Goal: Contribute content

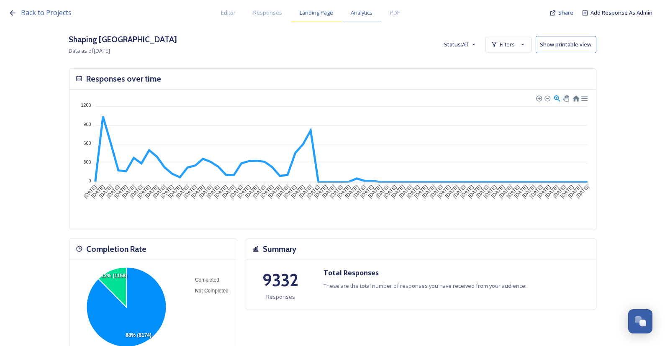
click at [319, 16] on span "Landing Page" at bounding box center [317, 13] width 34 height 8
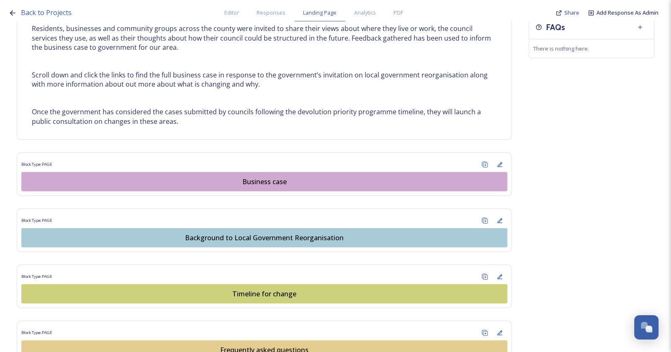
scroll to position [507, 0]
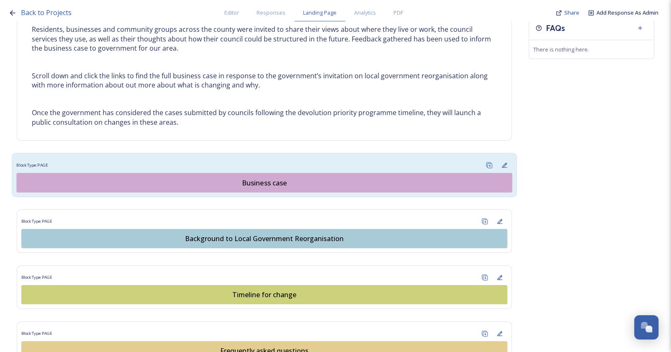
click at [271, 184] on div "Business case" at bounding box center [264, 183] width 487 height 10
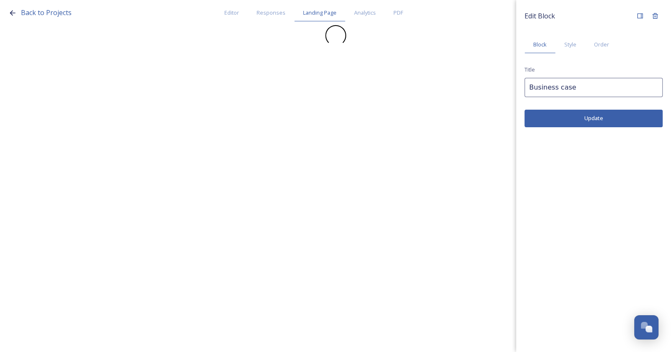
scroll to position [0, 0]
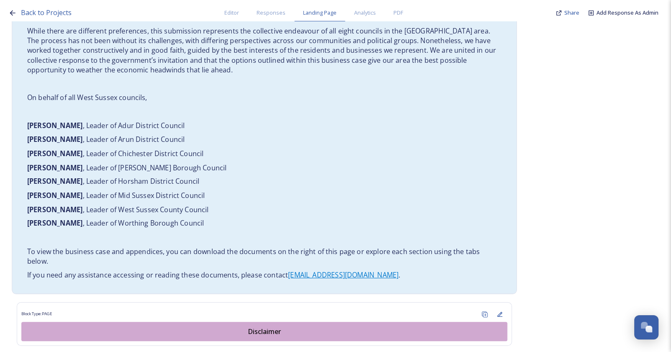
scroll to position [875, 0]
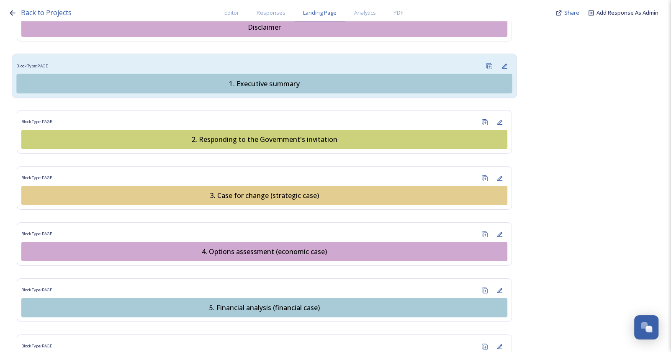
click at [242, 75] on button "1. Executive summary" at bounding box center [264, 84] width 496 height 20
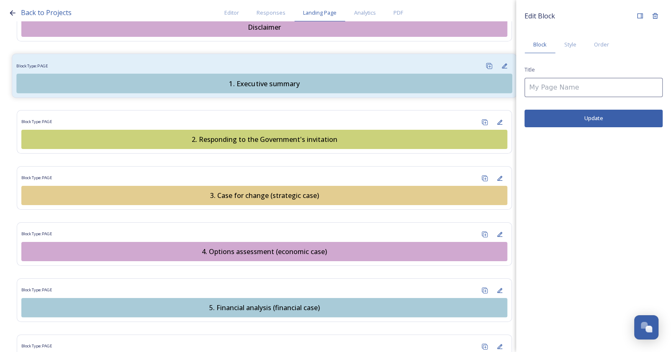
type input "1. Executive summary"
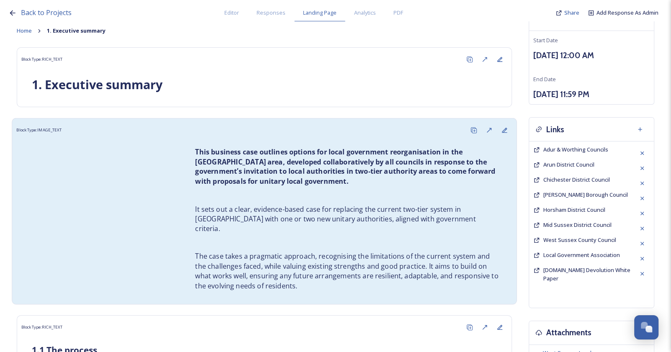
scroll to position [76, 0]
click at [81, 192] on div "This business case outlines options for local government reorganisation in the …" at bounding box center [264, 219] width 496 height 162
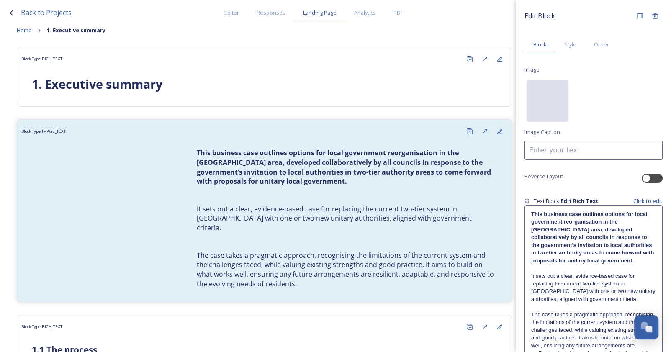
click at [540, 109] on div "No preview available for file of ." at bounding box center [548, 143] width 42 height 126
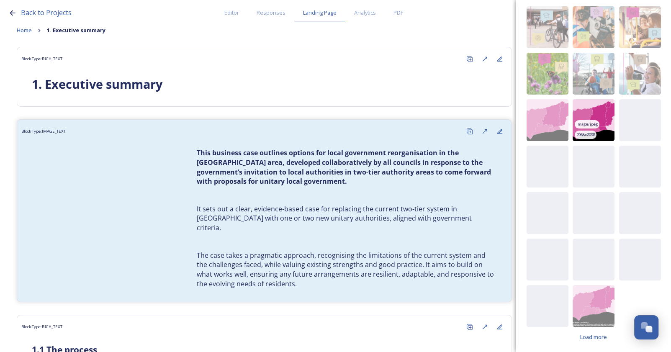
scroll to position [91, 0]
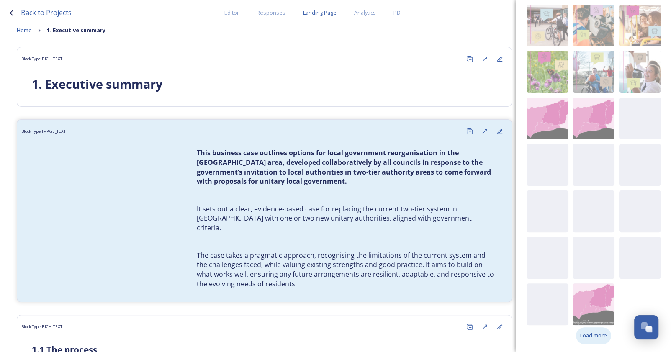
click at [596, 335] on span "Load more" at bounding box center [593, 336] width 27 height 8
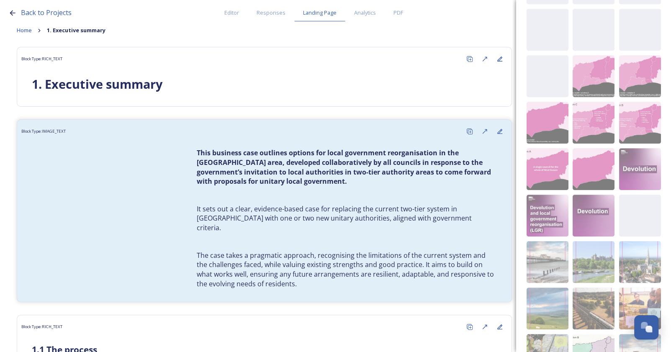
scroll to position [417, 0]
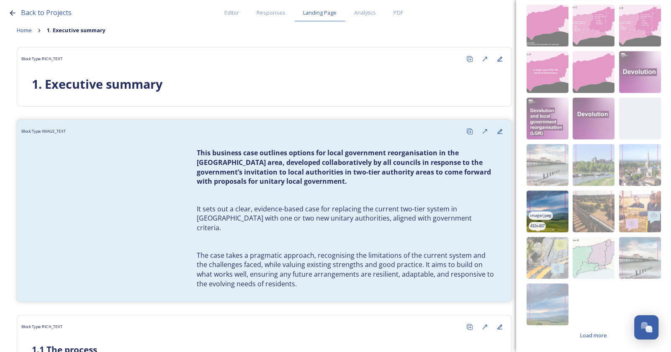
click at [555, 222] on img at bounding box center [548, 212] width 42 height 42
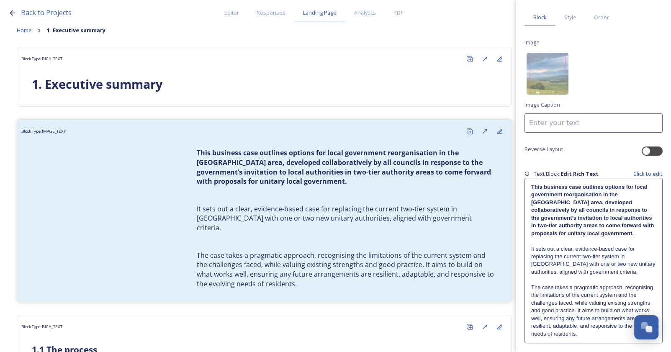
scroll to position [56, 0]
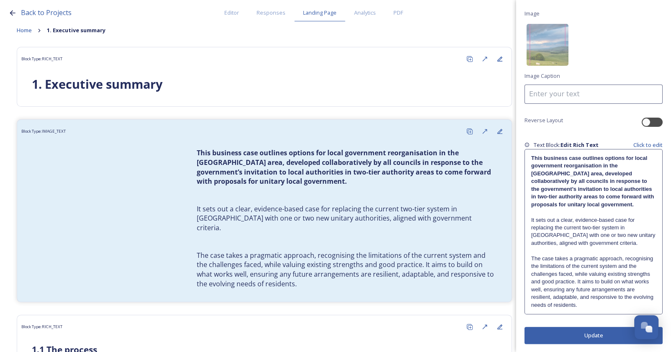
click at [613, 337] on button "Update" at bounding box center [594, 335] width 138 height 17
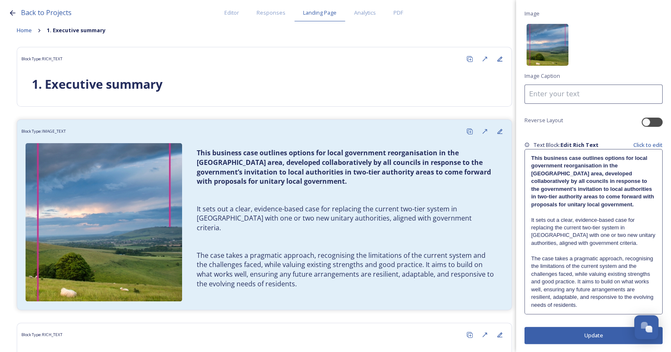
click at [544, 57] on img at bounding box center [548, 45] width 42 height 42
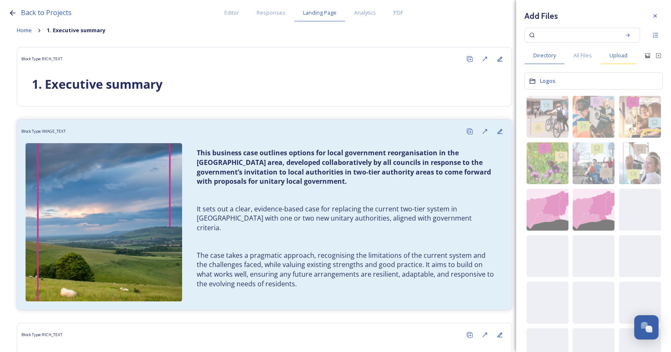
click at [626, 57] on span "Upload" at bounding box center [619, 56] width 18 height 8
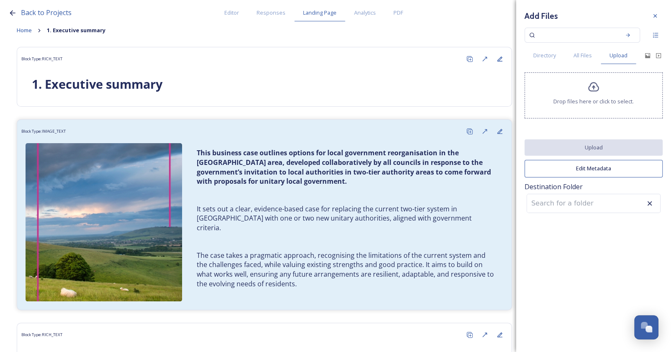
click at [582, 96] on div "Drop files here or click to select." at bounding box center [594, 95] width 138 height 46
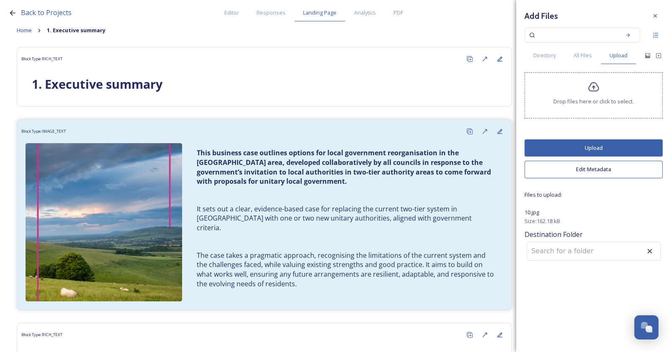
click at [582, 149] on button "Upload" at bounding box center [594, 147] width 138 height 17
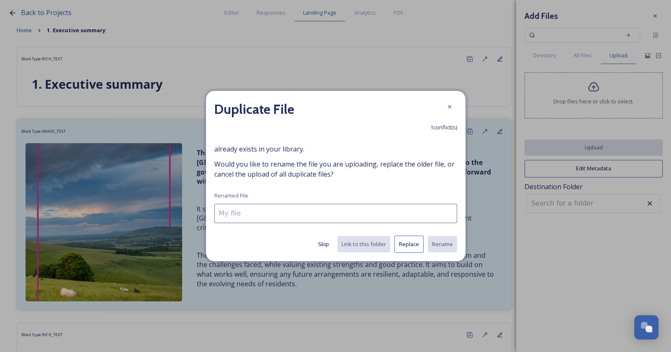
type input "10.jpg"
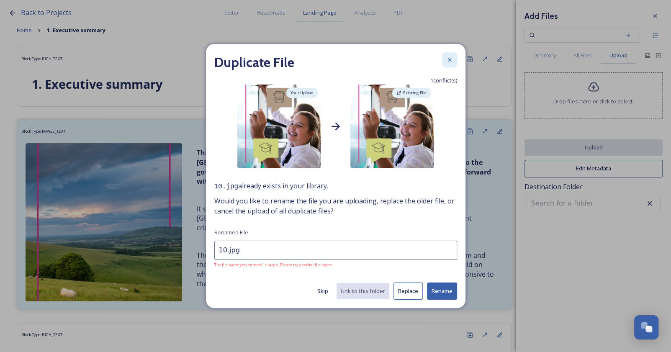
click at [454, 60] on div at bounding box center [449, 59] width 15 height 15
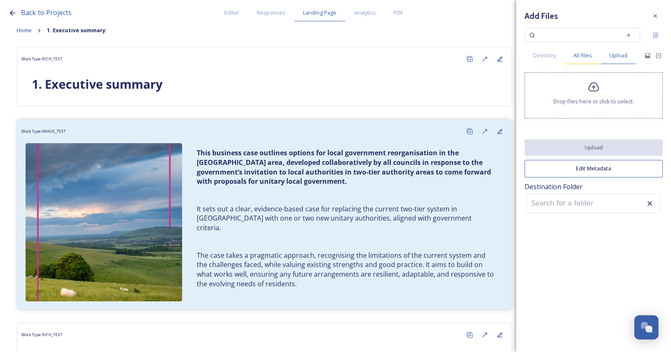
click at [574, 55] on span "All Files" at bounding box center [583, 56] width 18 height 8
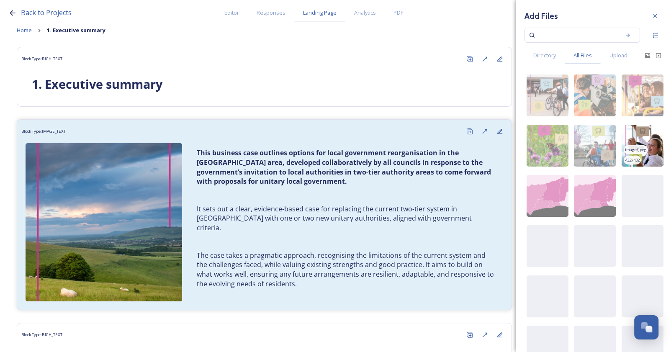
click at [637, 141] on img at bounding box center [643, 146] width 42 height 42
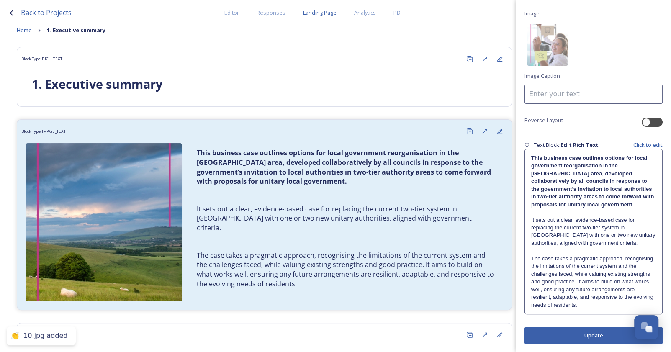
click at [575, 335] on button "Update" at bounding box center [594, 335] width 138 height 17
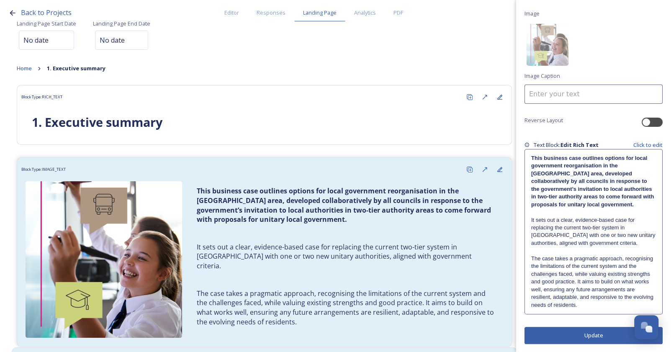
scroll to position [0, 0]
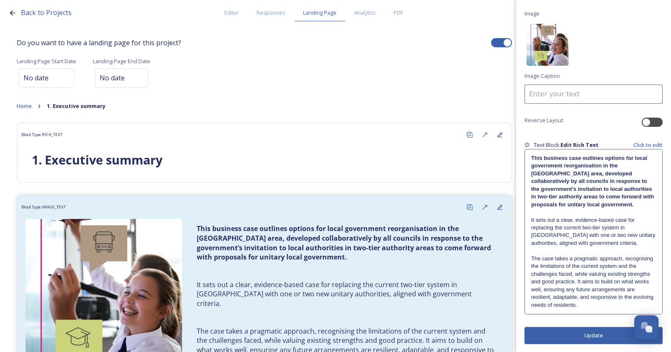
click at [556, 42] on img at bounding box center [548, 45] width 42 height 42
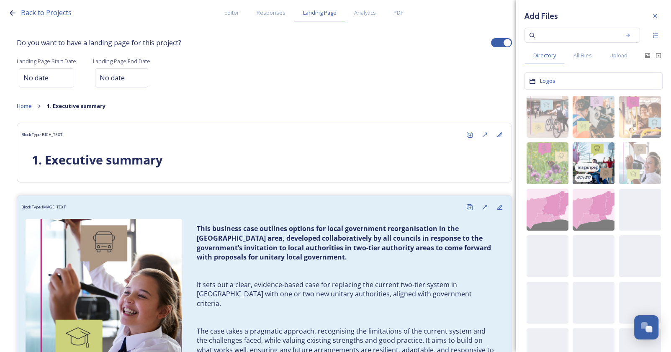
click at [590, 167] on span "image/jpeg" at bounding box center [588, 168] width 22 height 6
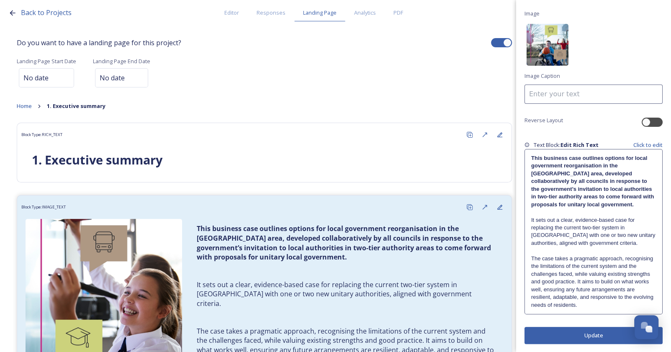
click at [560, 52] on img at bounding box center [548, 45] width 42 height 42
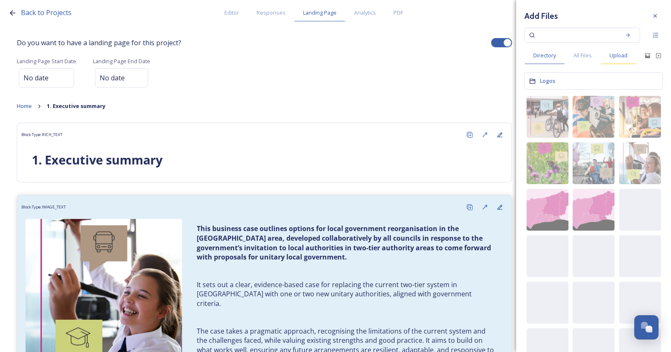
click at [614, 58] on span "Upload" at bounding box center [619, 56] width 18 height 8
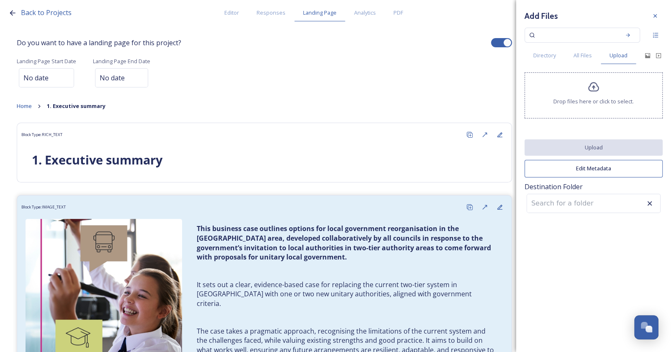
click at [607, 86] on div "Drop files here or click to select." at bounding box center [594, 95] width 138 height 46
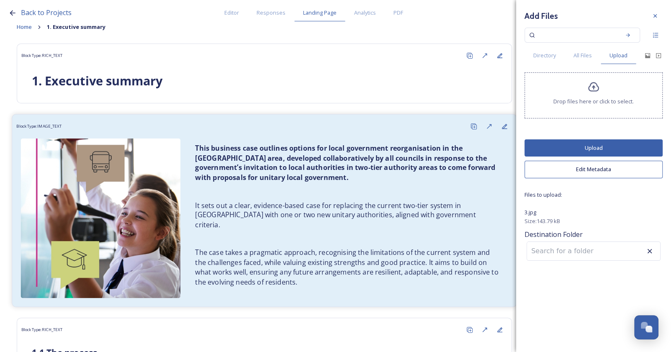
scroll to position [114, 0]
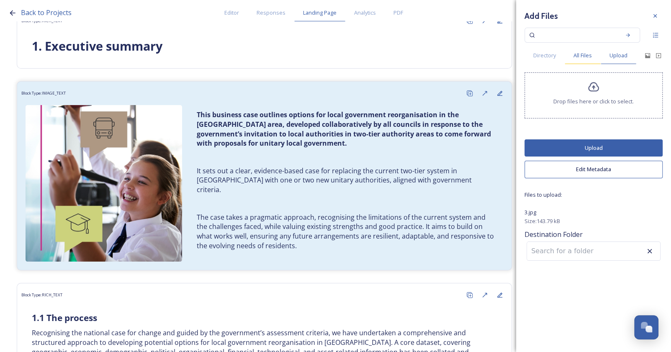
click at [574, 57] on span "All Files" at bounding box center [583, 56] width 18 height 8
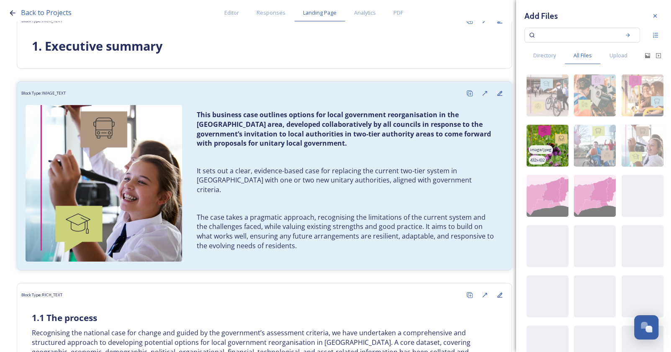
click at [563, 157] on img at bounding box center [548, 146] width 42 height 42
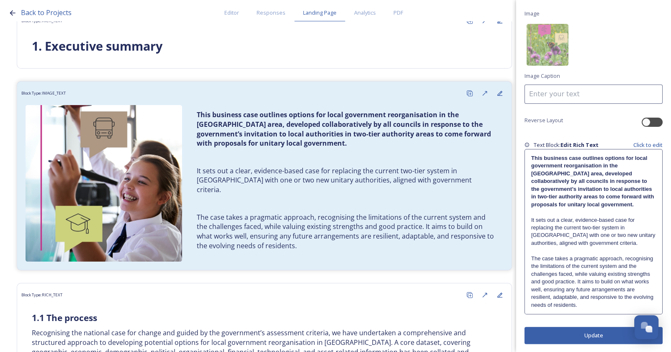
click at [583, 337] on button "Update" at bounding box center [594, 335] width 138 height 17
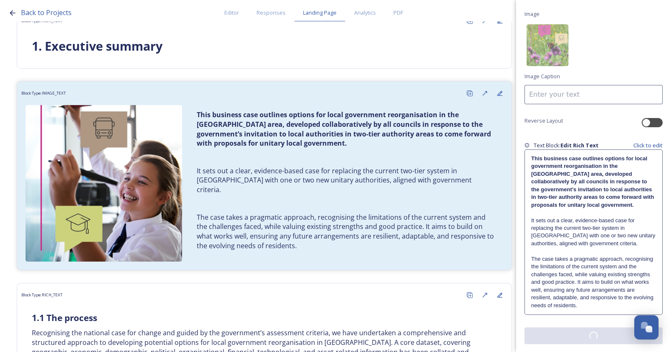
scroll to position [56, 0]
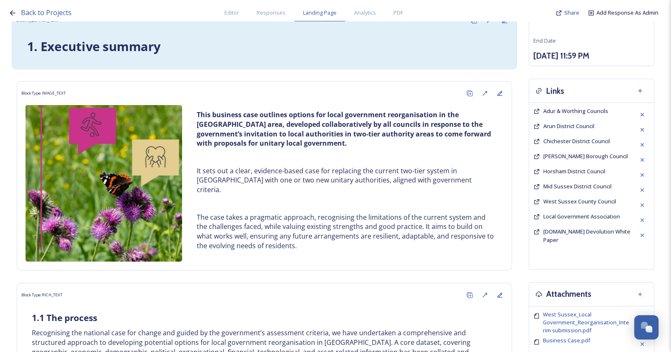
click at [328, 54] on div "1. Executive summary" at bounding box center [264, 47] width 487 height 28
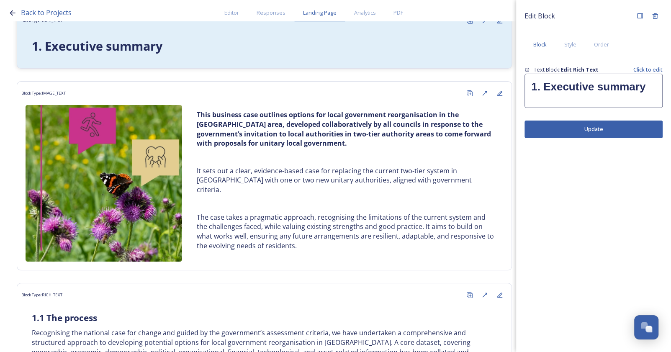
click at [583, 220] on div "Edit Block Block Style Order Text Block: Edit Rich Text Click to edit 1. Execut…" at bounding box center [593, 176] width 155 height 352
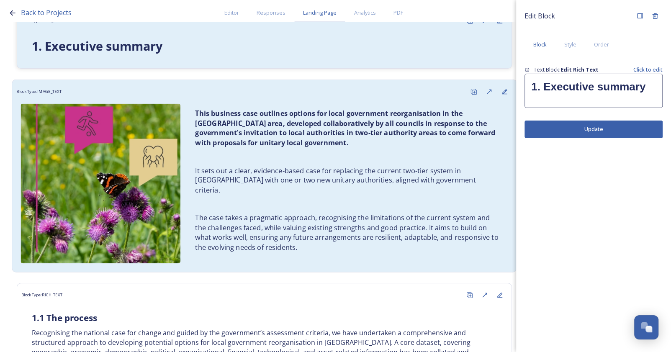
click at [280, 179] on p "﻿It sets out a clear, evidence-based case for replacing the current two-tier sy…" at bounding box center [348, 180] width 307 height 29
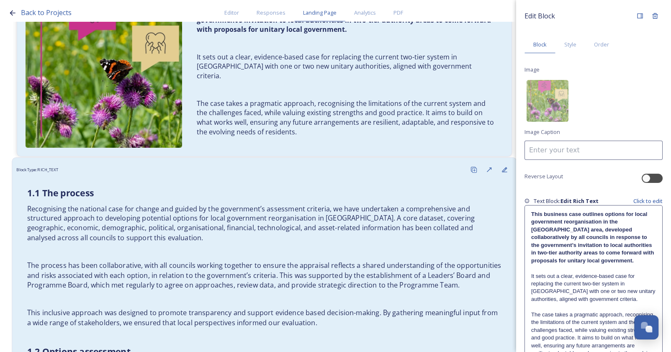
scroll to position [228, 0]
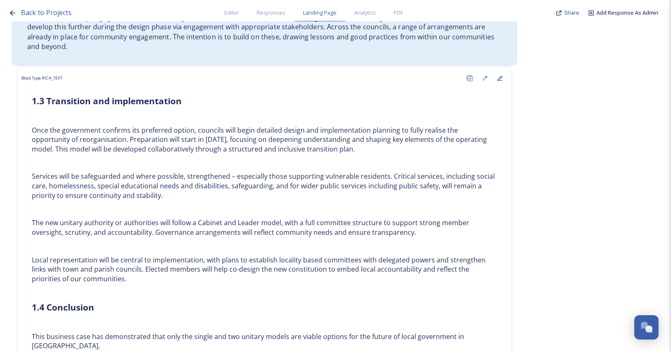
scroll to position [1804, 0]
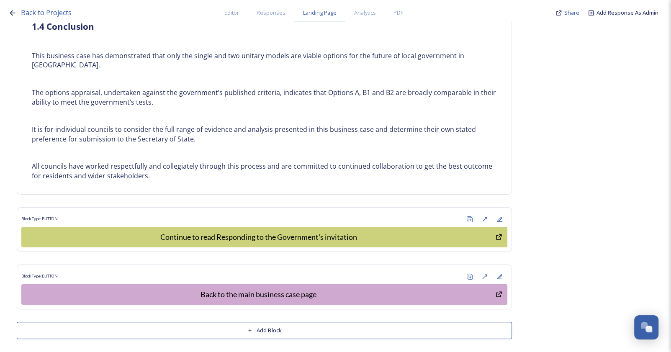
click at [264, 327] on button "Add Block" at bounding box center [264, 330] width 495 height 17
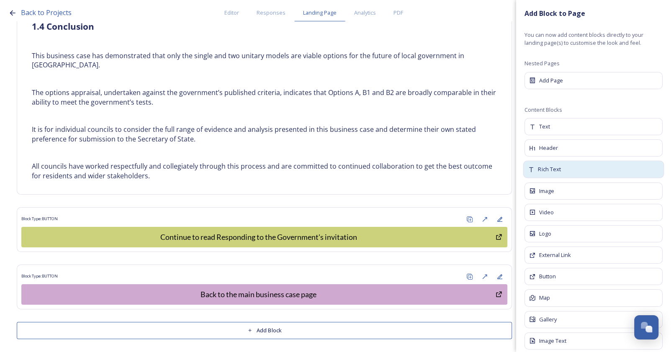
click at [556, 174] on div "Rich Text" at bounding box center [594, 170] width 141 height 18
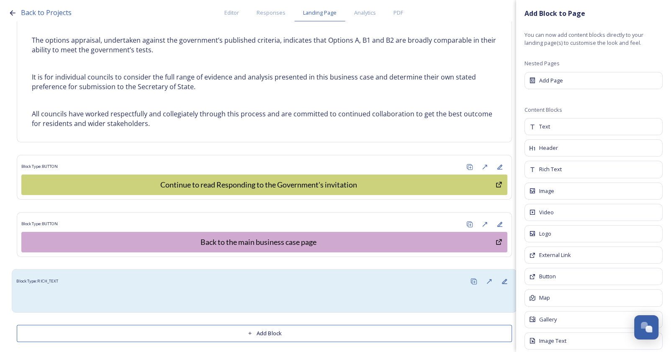
scroll to position [1859, 0]
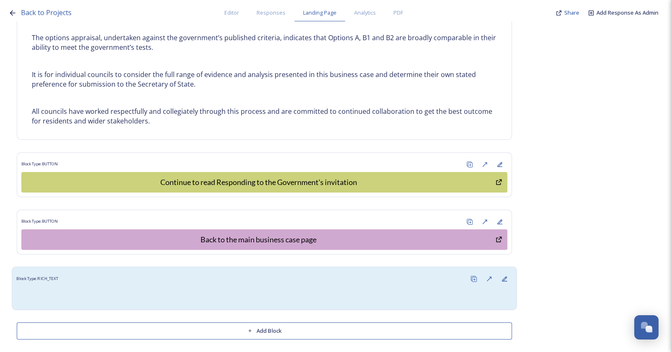
click at [341, 279] on div "Block Type: RICH_TEXT" at bounding box center [264, 278] width 496 height 15
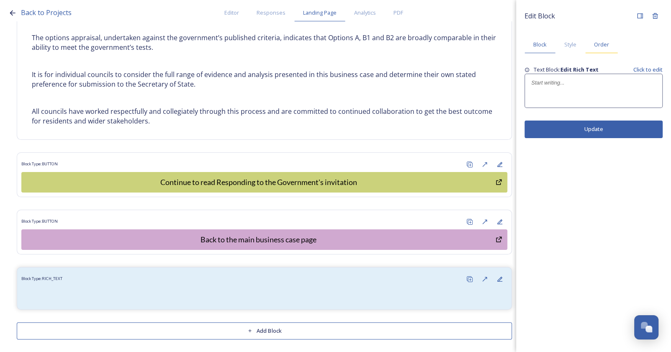
click at [601, 46] on span "Order" at bounding box center [601, 45] width 15 height 8
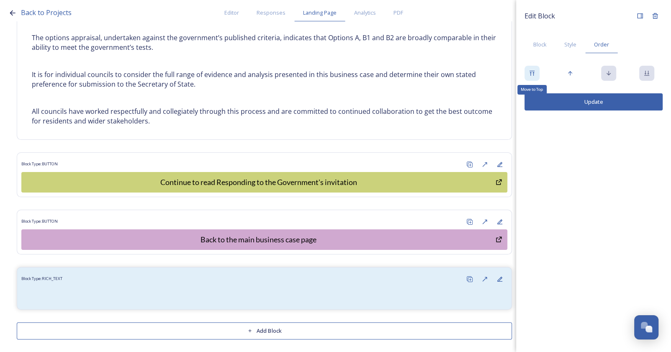
click at [532, 73] on icon at bounding box center [532, 73] width 7 height 7
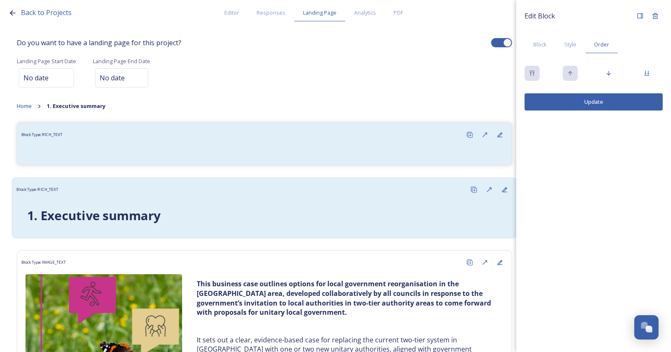
scroll to position [38, 0]
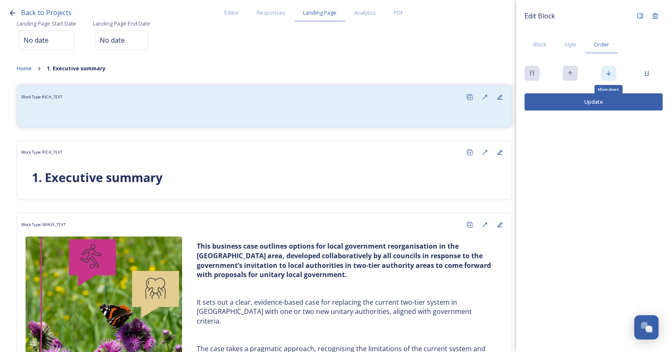
click at [607, 74] on icon at bounding box center [609, 73] width 7 height 7
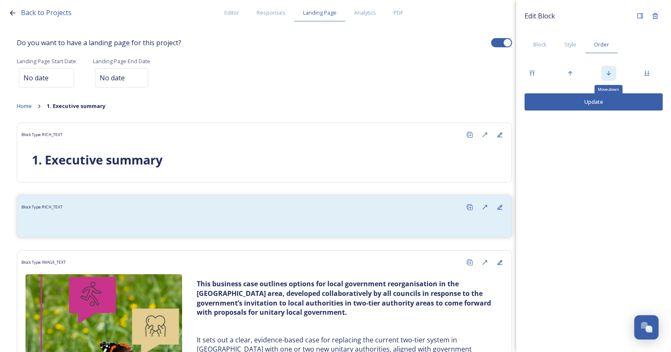
click at [607, 74] on icon at bounding box center [609, 73] width 7 height 7
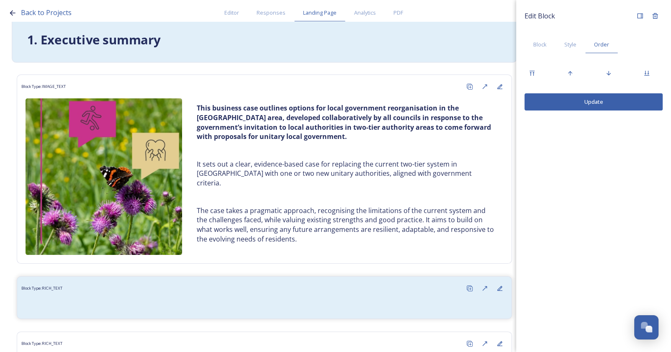
scroll to position [114, 0]
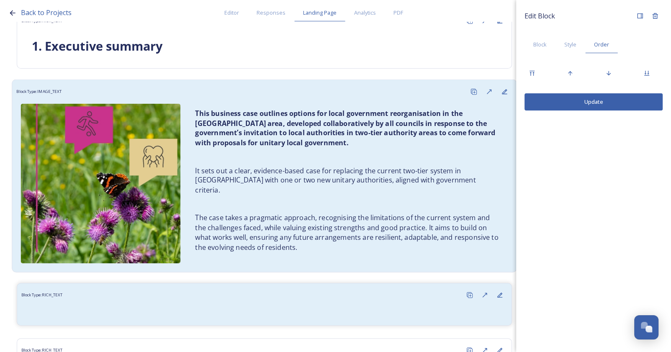
click at [335, 199] on p at bounding box center [348, 204] width 307 height 10
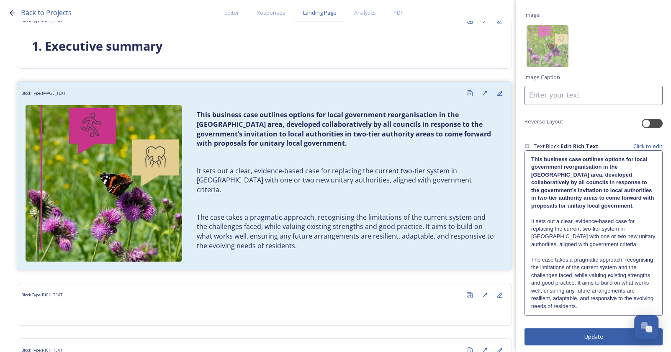
scroll to position [56, 0]
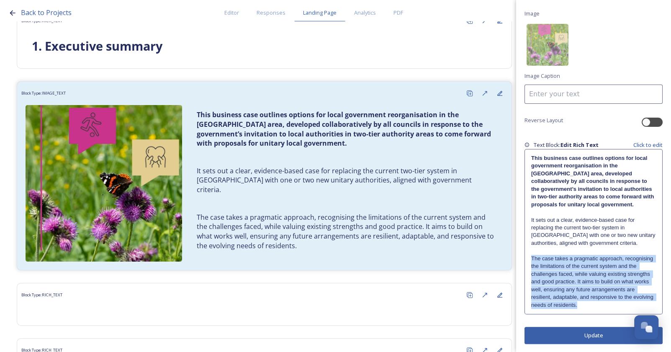
drag, startPoint x: 532, startPoint y: 256, endPoint x: 653, endPoint y: 300, distance: 128.8
click at [653, 300] on div "This business case outlines options for local government reorganisation in the …" at bounding box center [593, 232] width 137 height 165
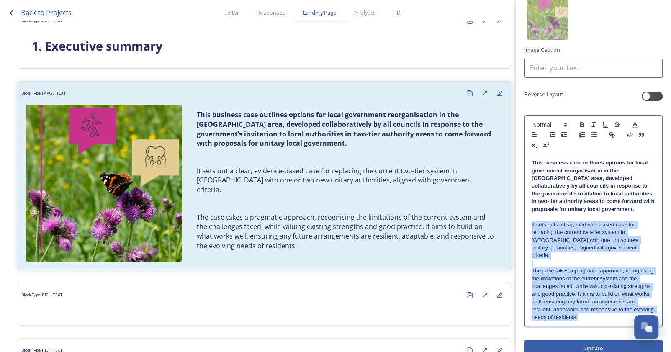
scroll to position [88, 0]
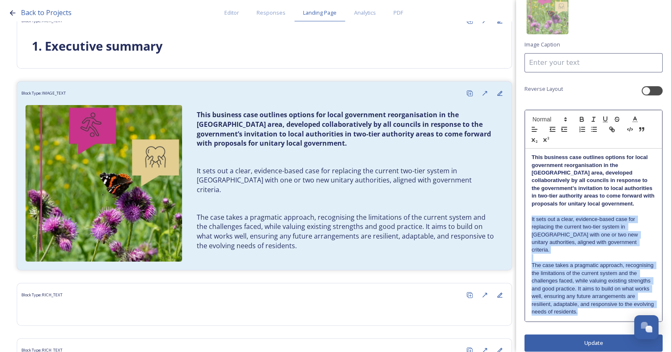
drag, startPoint x: 531, startPoint y: 250, endPoint x: 644, endPoint y: 308, distance: 126.4
click at [644, 308] on div "This business case outlines options for local government reorganisation in the …" at bounding box center [594, 235] width 137 height 173
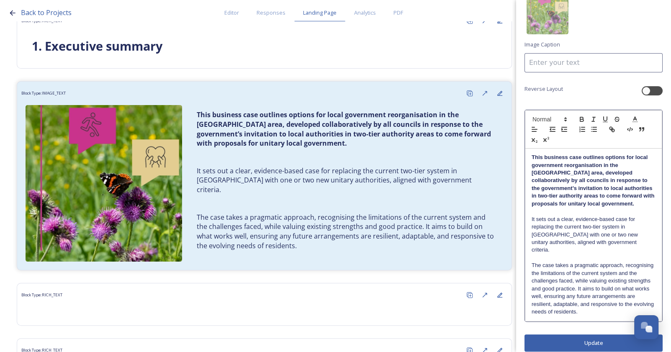
scroll to position [0, 0]
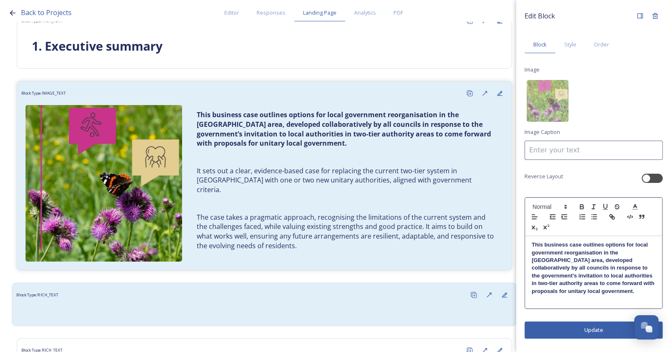
click at [246, 299] on div "Block Type: RICH_TEXT" at bounding box center [264, 294] width 496 height 15
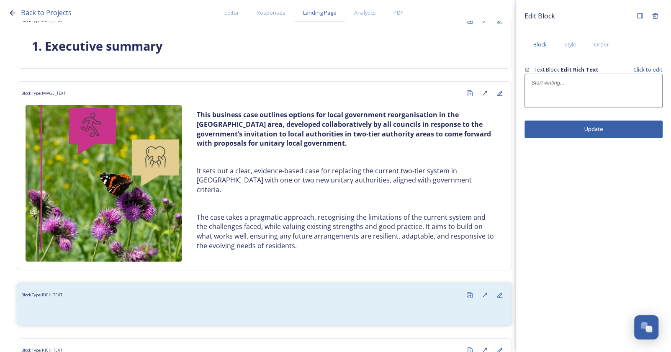
click at [544, 77] on div at bounding box center [593, 91] width 137 height 34
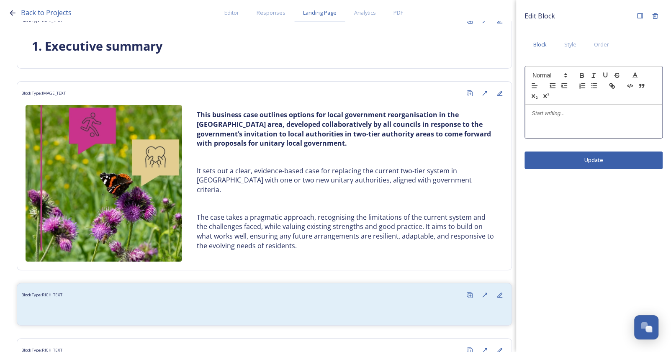
click at [557, 122] on div at bounding box center [594, 122] width 137 height 34
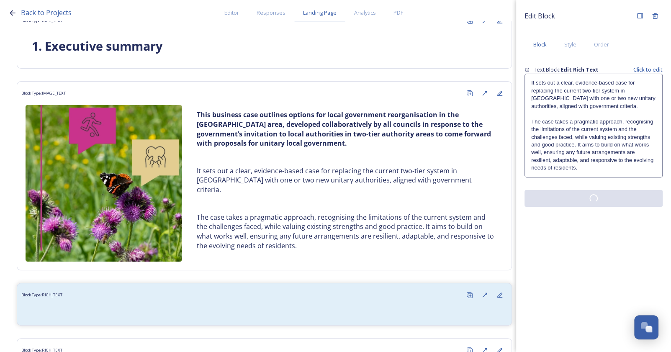
click at [612, 235] on div "Edit Block Block Style Order Text Block: Edit Rich Text Click to edit ﻿It sets …" at bounding box center [593, 176] width 155 height 352
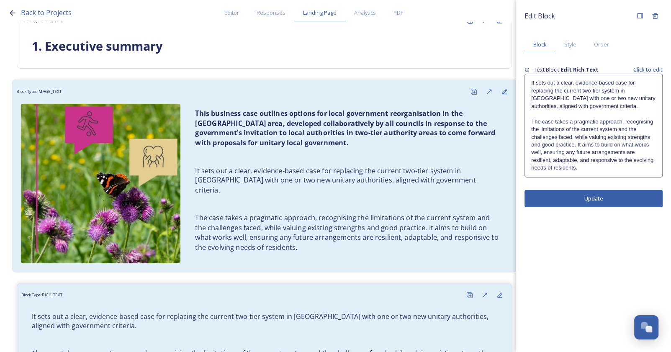
click at [390, 213] on p "The case takes a pragmatic approach, recognising the limitations of the current…" at bounding box center [348, 232] width 307 height 39
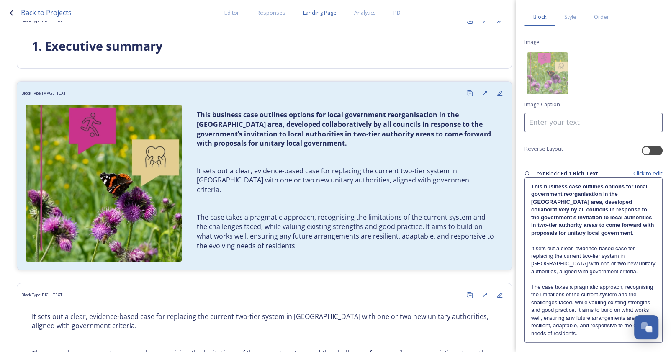
scroll to position [56, 0]
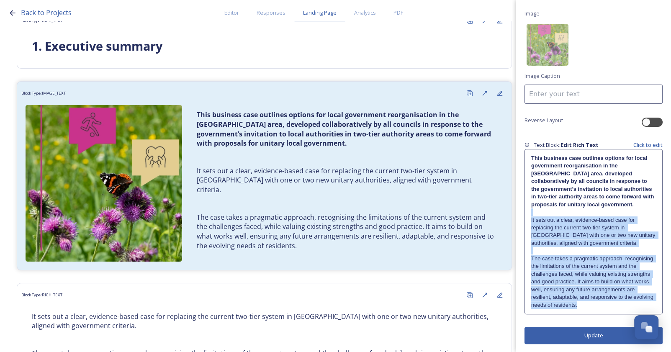
drag, startPoint x: 641, startPoint y: 304, endPoint x: 527, endPoint y: 212, distance: 146.2
click at [527, 212] on div "This business case outlines options for local government reorganisation in the …" at bounding box center [593, 232] width 137 height 165
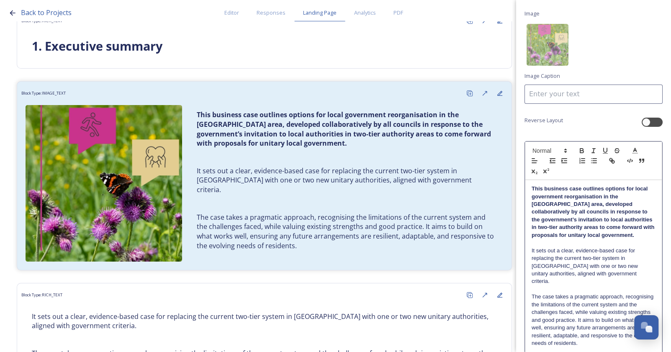
click at [564, 266] on p "﻿It sets out a clear, evidence-based case for replacing the current two-tier sy…" at bounding box center [594, 266] width 124 height 39
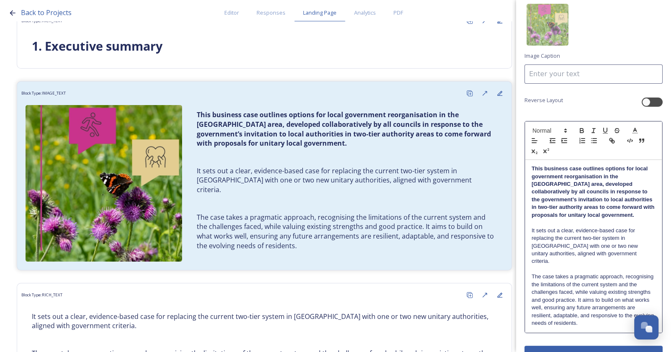
scroll to position [88, 0]
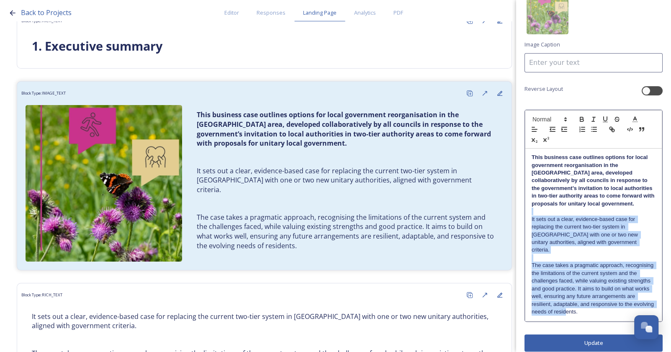
drag, startPoint x: 632, startPoint y: 304, endPoint x: 514, endPoint y: 214, distance: 148.4
click at [514, 214] on div "Back to Projects Editor Responses Landing Page Analytics PDF Share Add Response…" at bounding box center [335, 176] width 671 height 352
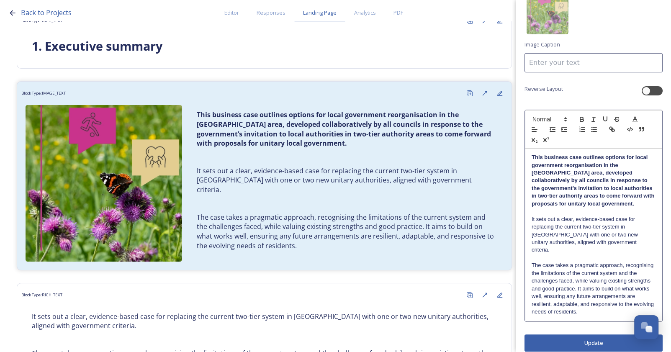
scroll to position [0, 0]
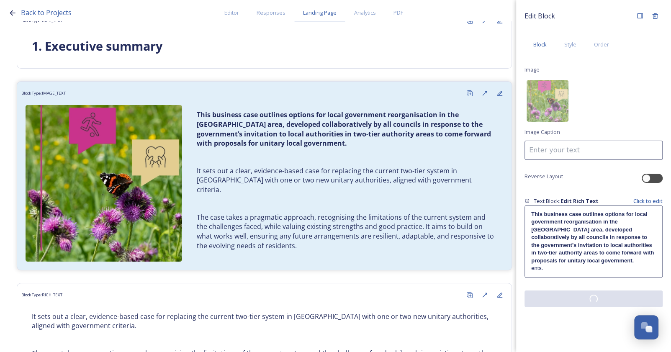
click at [598, 334] on div "Edit Block Block Style Order Image Image Caption Reverse Layout Text Block: Edi…" at bounding box center [593, 176] width 155 height 352
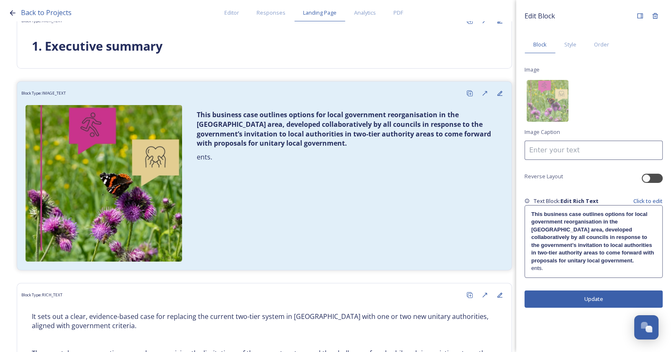
click at [556, 267] on p "ents." at bounding box center [593, 269] width 125 height 8
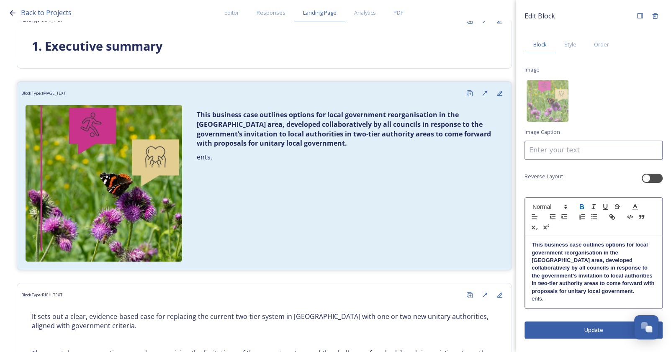
drag, startPoint x: 575, startPoint y: 298, endPoint x: 580, endPoint y: 307, distance: 10.3
click at [580, 307] on div "This business case outlines options for local government reorganisation in the …" at bounding box center [594, 272] width 137 height 72
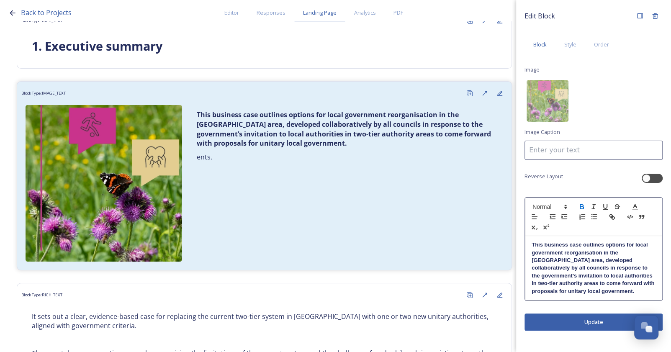
click at [571, 323] on div "Edit Block Block Style Order Image Image Caption Reverse Layout This business c…" at bounding box center [593, 176] width 155 height 352
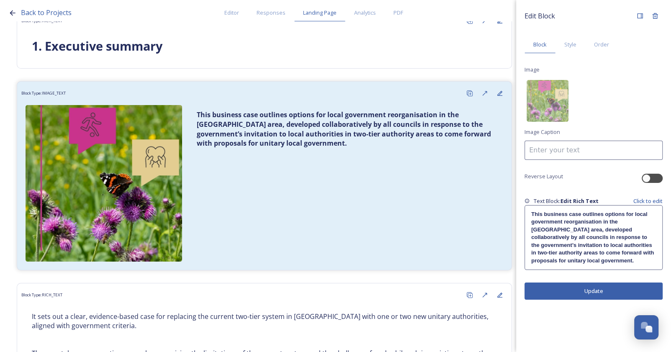
click at [588, 291] on button "Update" at bounding box center [594, 291] width 138 height 17
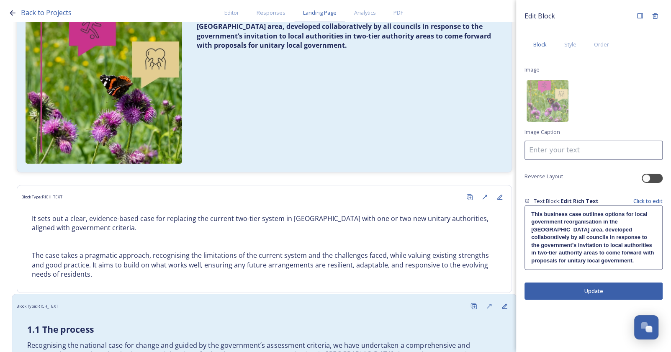
scroll to position [266, 0]
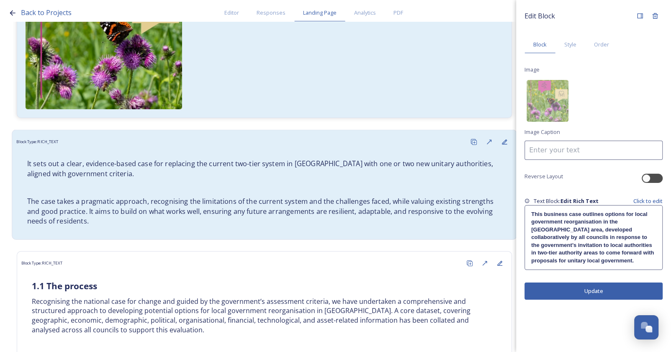
click at [121, 224] on div "﻿It sets out a clear, evidence-based case for replacing the current two-tier sy…" at bounding box center [264, 192] width 487 height 77
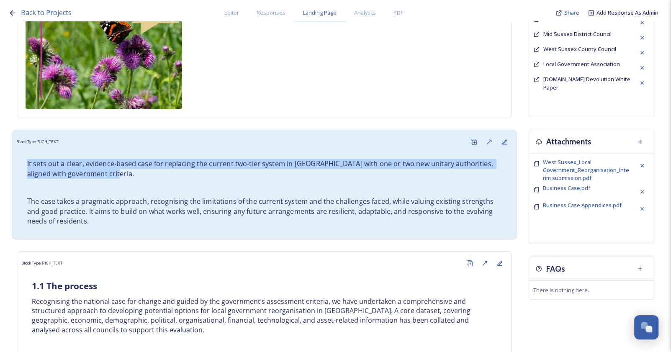
drag, startPoint x: 110, startPoint y: 173, endPoint x: 18, endPoint y: 154, distance: 94.0
click at [18, 154] on div "﻿It sets out a clear, evidence-based case for replacing the current two-tier sy…" at bounding box center [264, 192] width 496 height 85
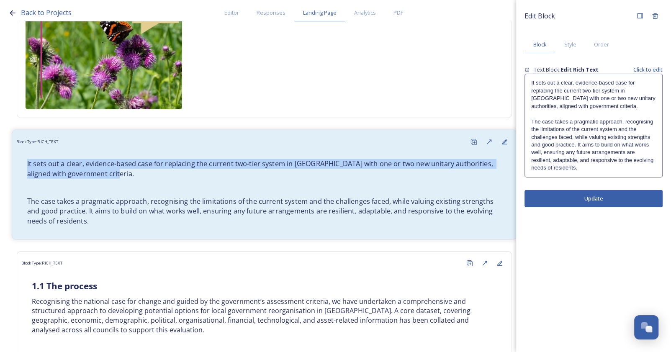
copy p "﻿It sets out a clear, evidence-based case for replacing the current two-tier sy…"
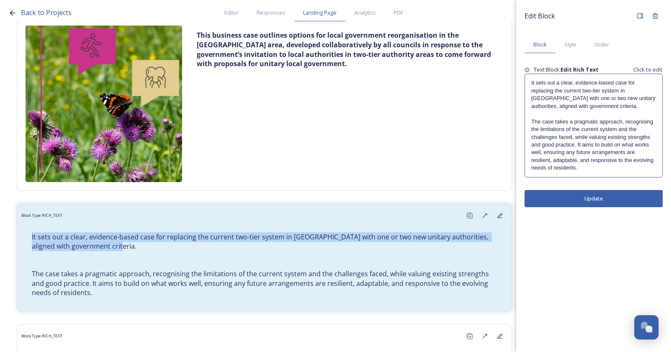
scroll to position [190, 0]
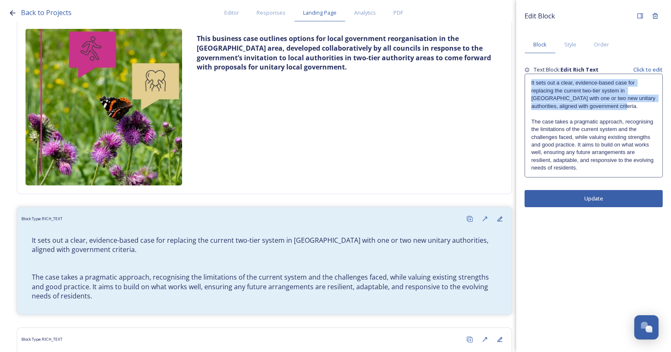
drag, startPoint x: 616, startPoint y: 106, endPoint x: 528, endPoint y: 81, distance: 91.0
click at [528, 81] on div "﻿It sets out a clear, evidence-based case for replacing the current two-tier sy…" at bounding box center [593, 125] width 137 height 103
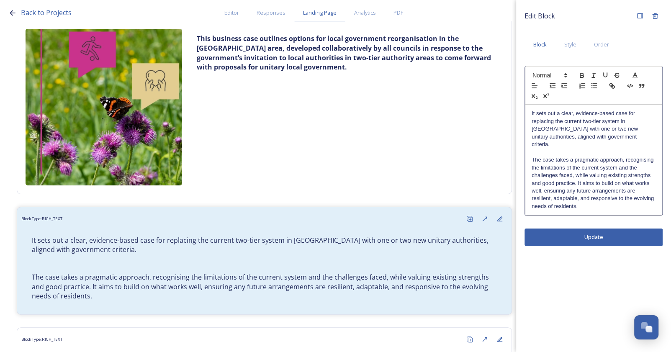
copy p "﻿It sets out a clear, evidence-based case for replacing the current two-tier sy…"
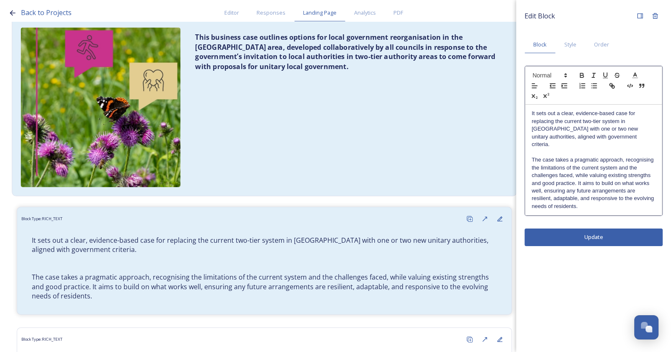
click at [445, 100] on div "This business case outlines options for local government reorganisation in the …" at bounding box center [264, 107] width 496 height 168
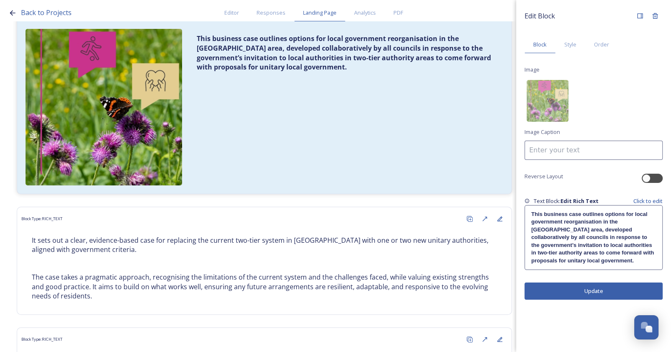
click at [589, 259] on p "This business case outlines options for local government reorganisation in the …" at bounding box center [593, 238] width 125 height 54
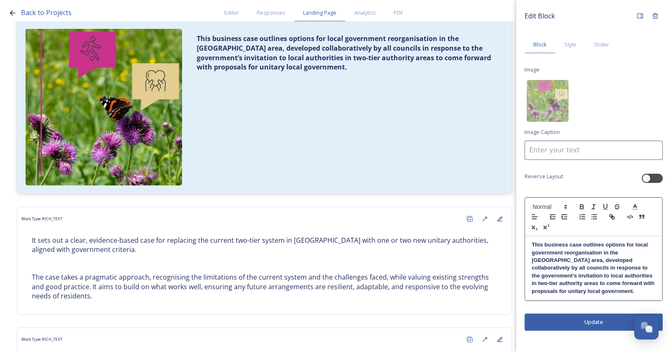
click at [580, 297] on div "This business case outlines options for local government reorganisation in the …" at bounding box center [594, 268] width 137 height 64
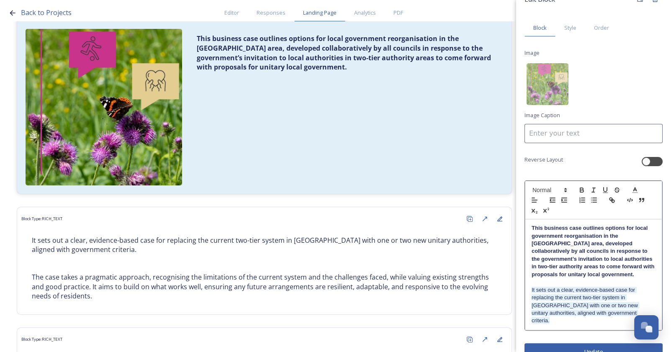
scroll to position [26, 0]
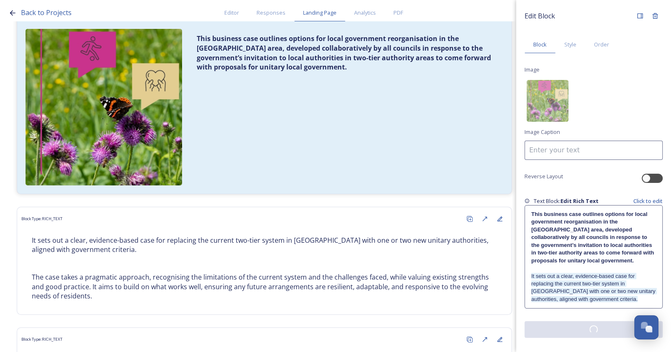
click at [608, 340] on div "Edit Block Block Style Order Image Image Caption Reverse Layout Text Block: Edi…" at bounding box center [593, 173] width 155 height 346
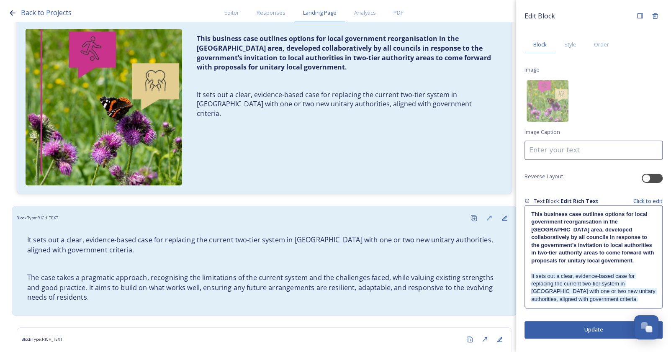
click at [388, 247] on p "﻿It sets out a clear, evidence-based case for replacing the current two-tier sy…" at bounding box center [264, 244] width 475 height 19
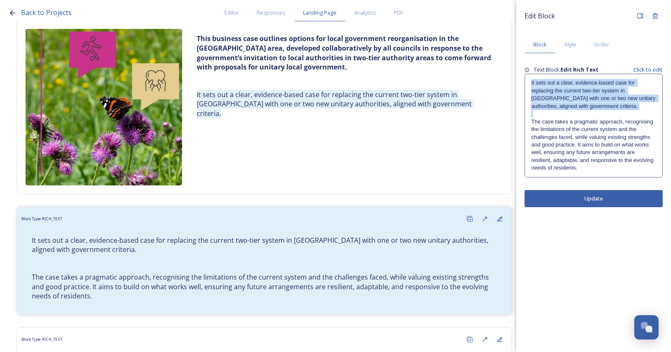
drag, startPoint x: 531, startPoint y: 122, endPoint x: 526, endPoint y: 77, distance: 44.7
click at [526, 77] on div "﻿It sets out a clear, evidence-based case for replacing the current two-tier sy…" at bounding box center [593, 125] width 137 height 103
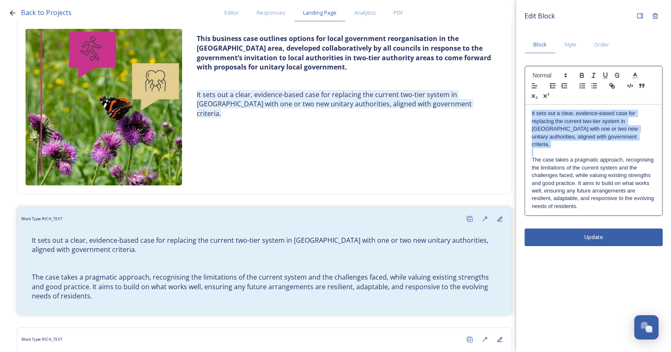
drag, startPoint x: 531, startPoint y: 152, endPoint x: 526, endPoint y: 113, distance: 40.1
click at [526, 113] on div "﻿It sets out a clear, evidence-based case for replacing the current two-tier sy…" at bounding box center [594, 160] width 137 height 111
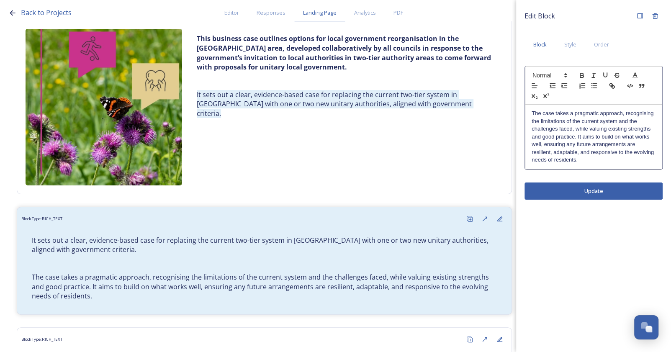
click at [584, 191] on div "Edit Block Block Style Order The case takes a pragmatic approach, recognising t…" at bounding box center [593, 176] width 155 height 352
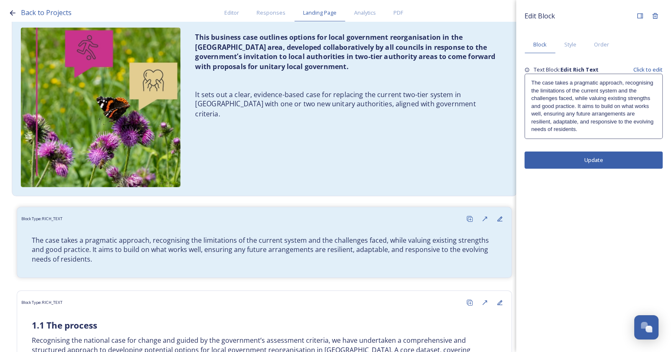
click at [379, 172] on div "This business case outlines options for local government reorganisation in the …" at bounding box center [264, 107] width 496 height 168
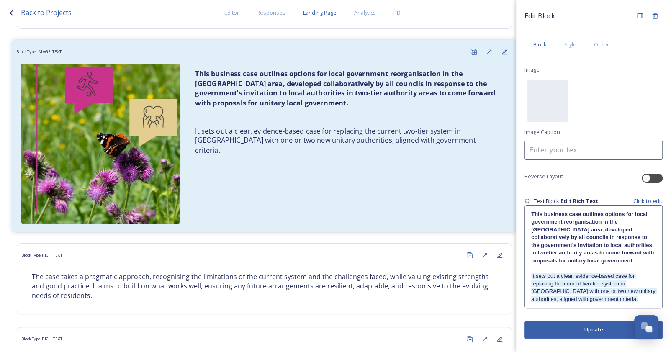
scroll to position [76, 0]
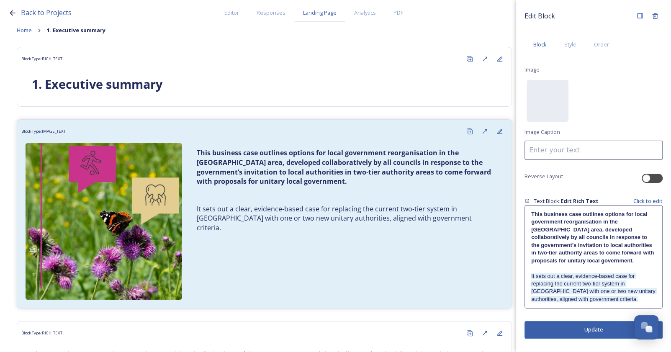
click at [584, 285] on span "﻿It sets out a clear, evidence-based case for replacing the current two-tier sy…" at bounding box center [594, 287] width 126 height 29
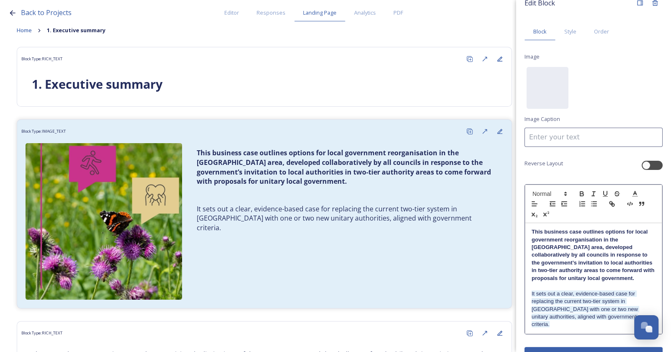
scroll to position [26, 0]
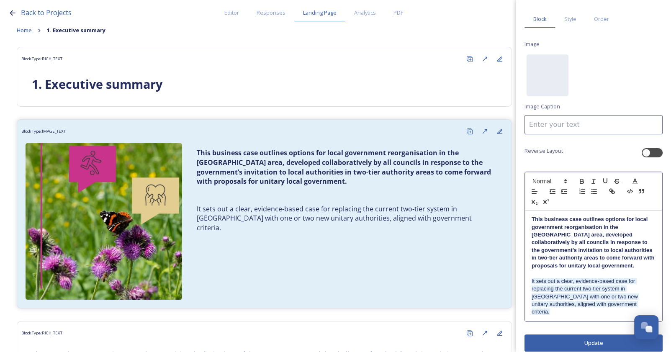
click at [586, 297] on span "﻿It sets out a clear, evidence-based case for replacing the current two-tier sy…" at bounding box center [586, 296] width 108 height 37
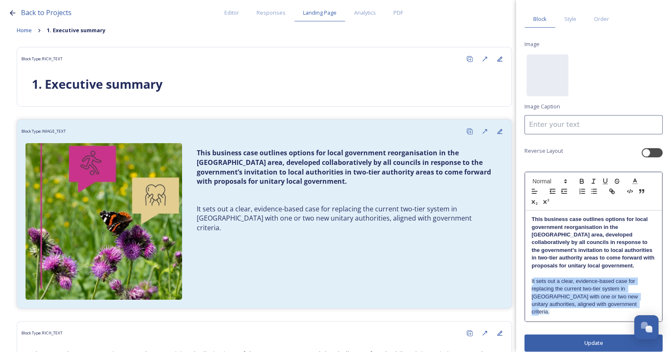
drag, startPoint x: 614, startPoint y: 306, endPoint x: 532, endPoint y: 280, distance: 86.0
click at [532, 280] on p "﻿ ﻿It sets out a clear, evidence-based case for replacing the current two-tier …" at bounding box center [594, 297] width 124 height 39
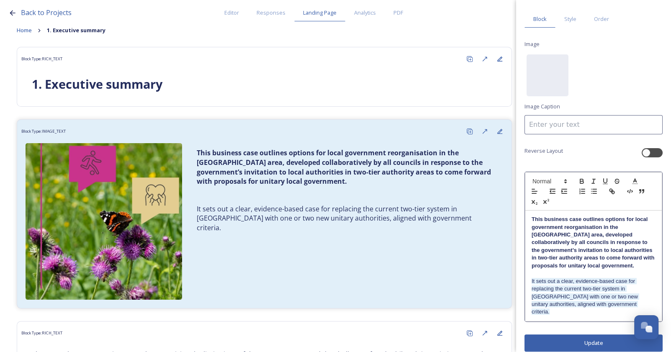
click at [642, 263] on p "This business case outlines options for local government reorganisation in the …" at bounding box center [594, 243] width 124 height 54
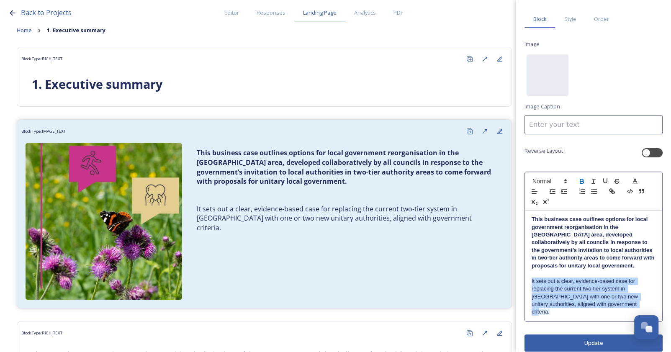
drag, startPoint x: 624, startPoint y: 305, endPoint x: 541, endPoint y: 229, distance: 113.3
click at [525, 279] on pre "This business case outlines options for local government reorganisation in the …" at bounding box center [593, 266] width 137 height 111
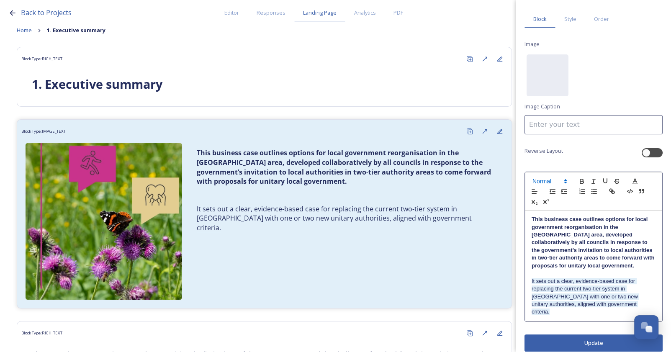
click at [544, 178] on span at bounding box center [549, 181] width 41 height 10
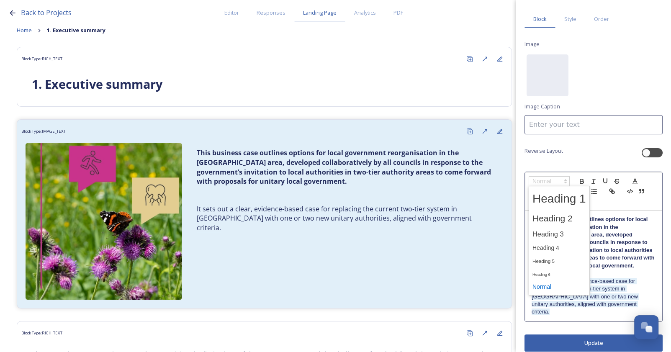
click at [556, 285] on span at bounding box center [560, 287] width 54 height 13
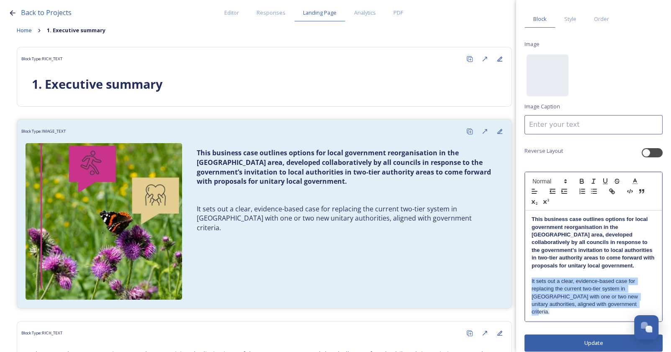
click at [616, 295] on span "﻿It sets out a clear, evidence-based case for replacing the current two-tier sy…" at bounding box center [586, 296] width 108 height 37
drag, startPoint x: 617, startPoint y: 304, endPoint x: 514, endPoint y: 279, distance: 106.6
click at [514, 279] on div "Back to Projects Editor Responses Landing Page Analytics PDF Share Add Response…" at bounding box center [335, 176] width 671 height 352
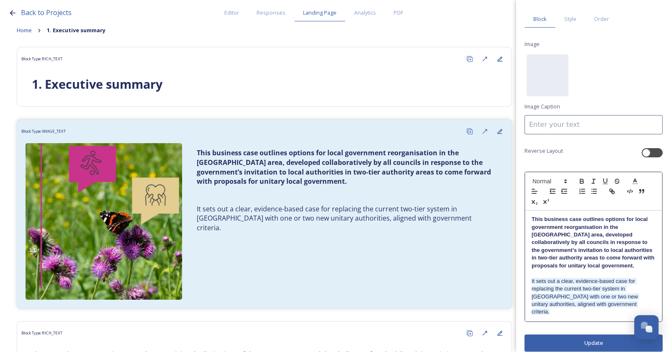
click at [650, 269] on div "This business case outlines options for local government reorganisation in the …" at bounding box center [594, 266] width 137 height 111
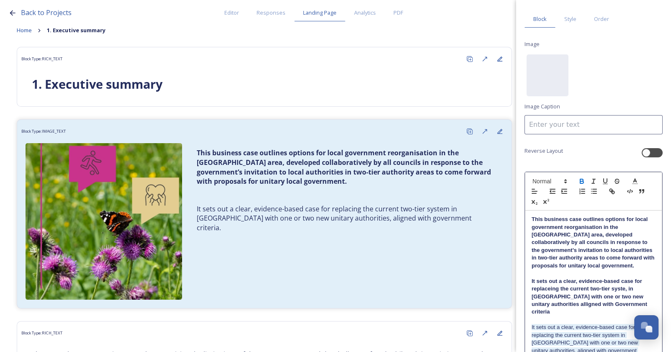
click at [600, 306] on strong "It sets out a clear, evidence-based case for replaceing the current two-tier sy…" at bounding box center [590, 296] width 117 height 37
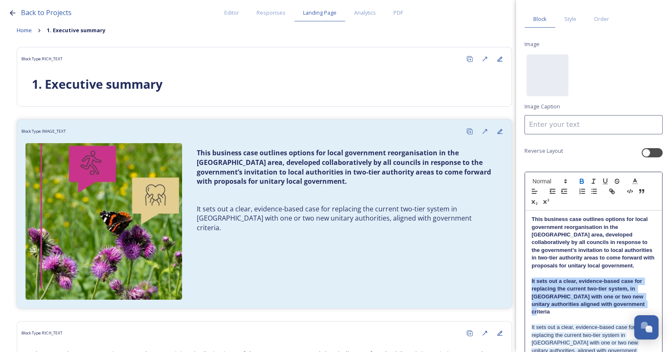
drag, startPoint x: 645, startPoint y: 306, endPoint x: 515, endPoint y: 281, distance: 131.8
click at [515, 281] on div "Back to Projects Editor Responses Landing Page Analytics PDF Share Add Response…" at bounding box center [335, 176] width 671 height 352
click at [585, 180] on icon "button" at bounding box center [582, 182] width 8 height 8
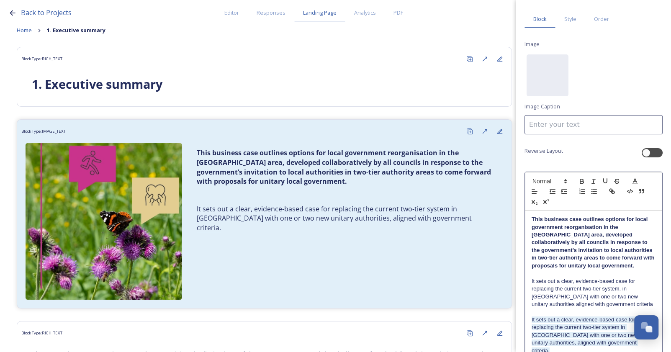
click at [624, 326] on span "﻿It sets out a clear, evidence-based case for replacing the current two-tier sy…" at bounding box center [586, 335] width 108 height 37
click at [612, 305] on p "It sets out a clear, evidence-based case for replacing the current two-tier sys…" at bounding box center [594, 293] width 124 height 31
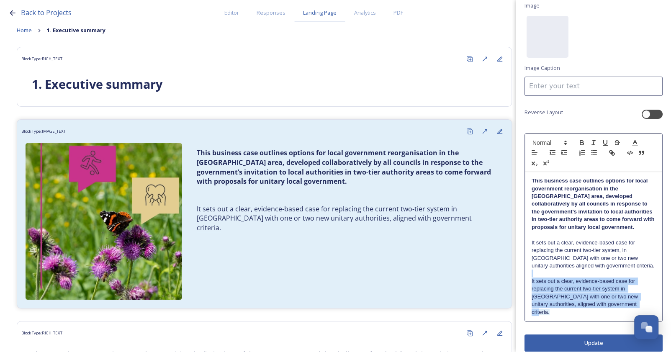
drag, startPoint x: 532, startPoint y: 274, endPoint x: 628, endPoint y: 303, distance: 100.2
click at [628, 303] on div "This business case outlines options for local government reorganisation in the …" at bounding box center [594, 246] width 137 height 149
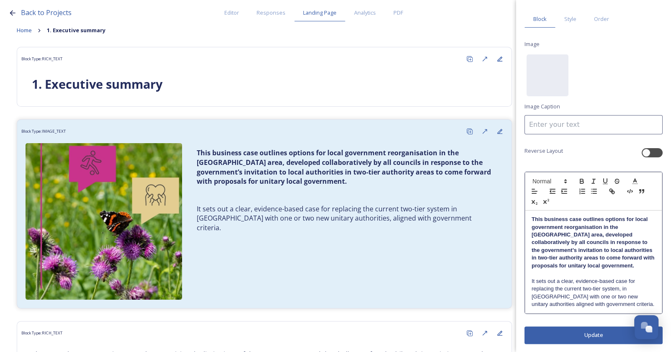
scroll to position [0, 0]
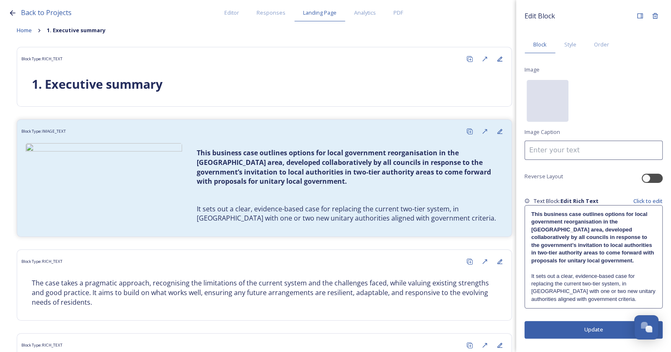
click at [561, 101] on div "No preview available for file of ." at bounding box center [548, 143] width 42 height 126
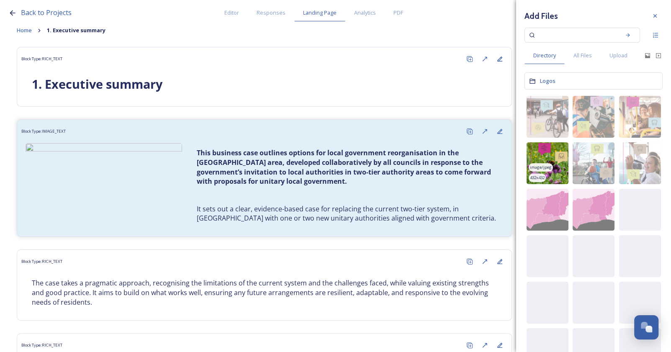
click at [549, 148] on img at bounding box center [548, 163] width 42 height 42
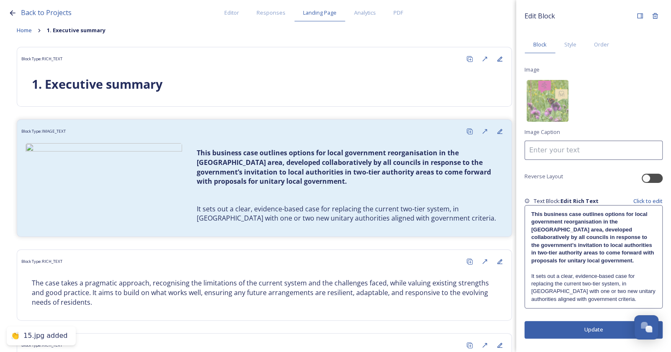
click at [603, 331] on button "Update" at bounding box center [594, 329] width 138 height 17
